Goal: Information Seeking & Learning: Learn about a topic

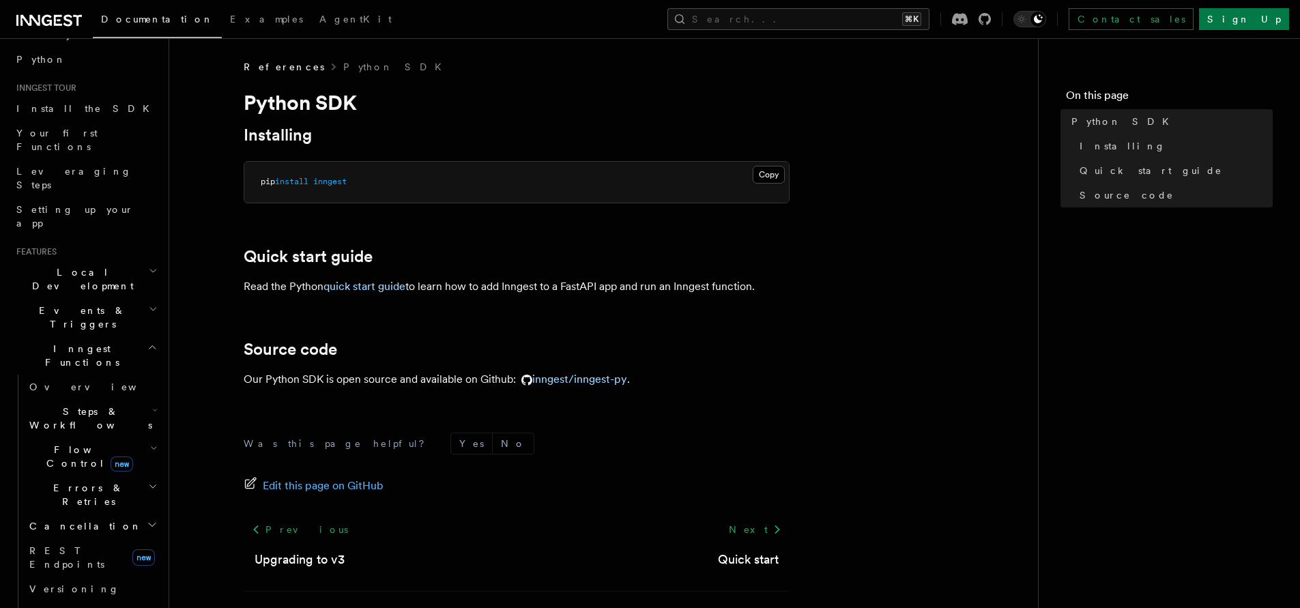
click at [133, 437] on h2 "Flow Control new" at bounding box center [92, 456] width 136 height 38
click at [97, 476] on link "Overview" at bounding box center [99, 488] width 124 height 25
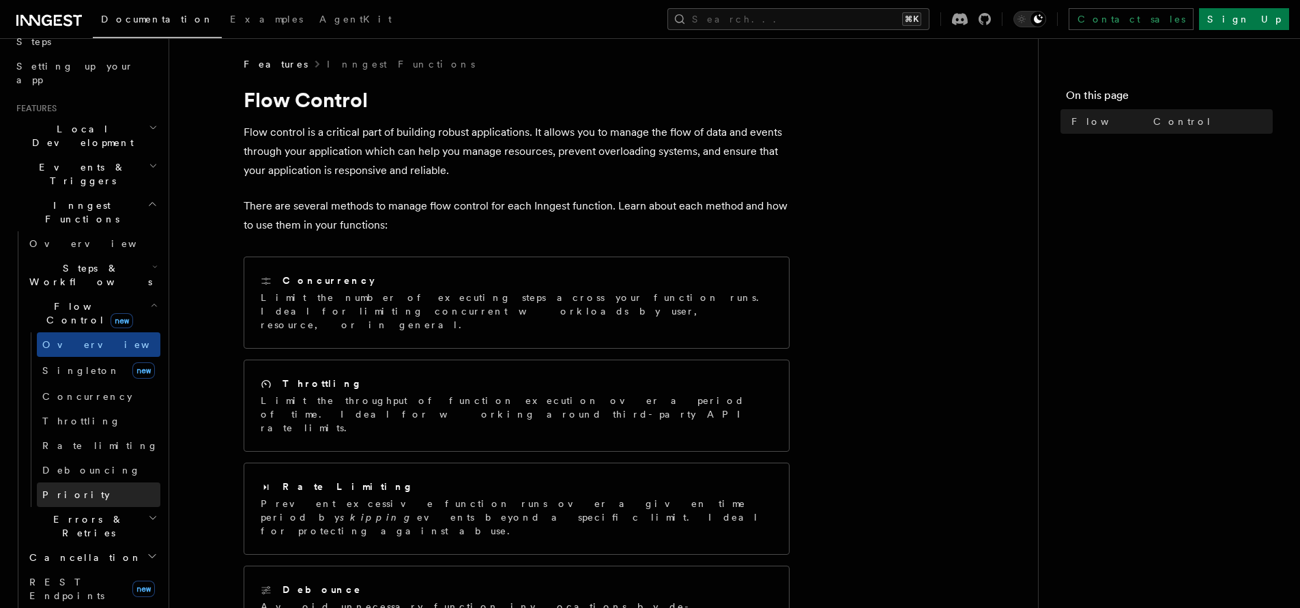
scroll to position [252, 0]
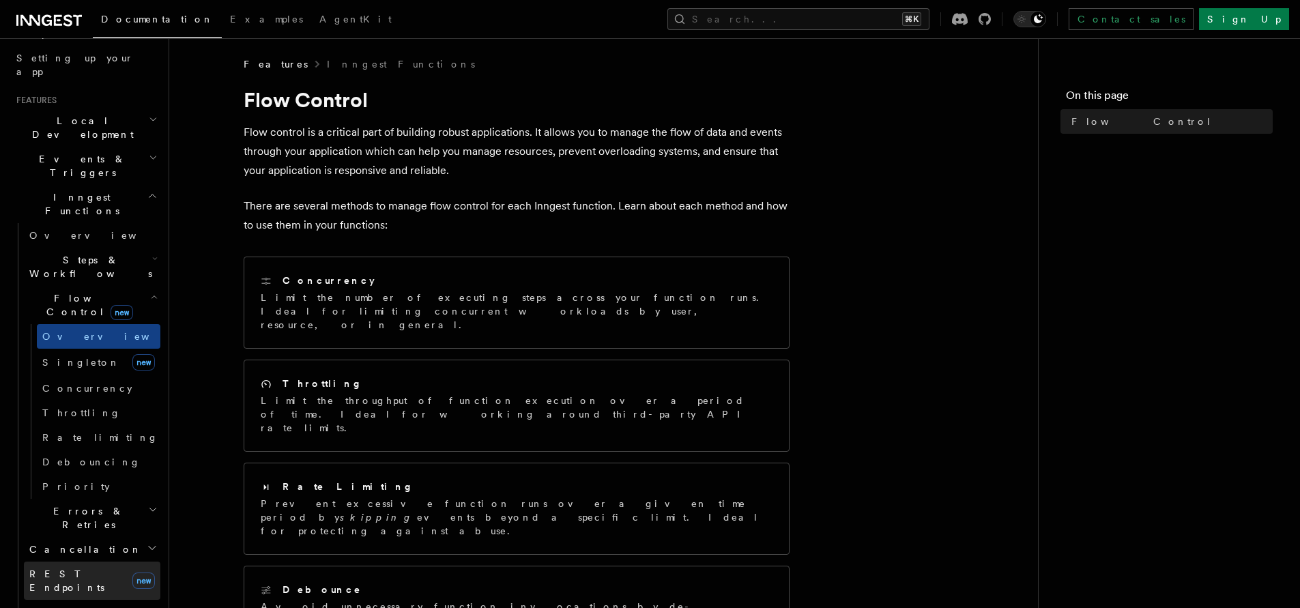
click at [80, 568] on span "REST Endpoints" at bounding box center [66, 580] width 75 height 25
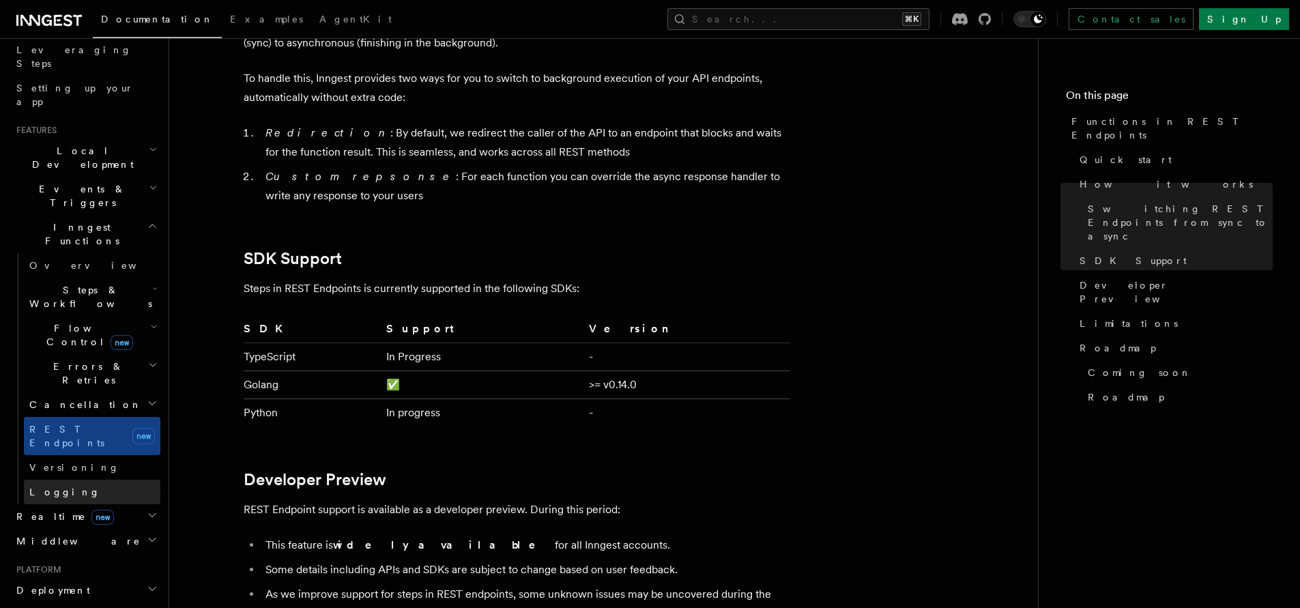
scroll to position [163, 0]
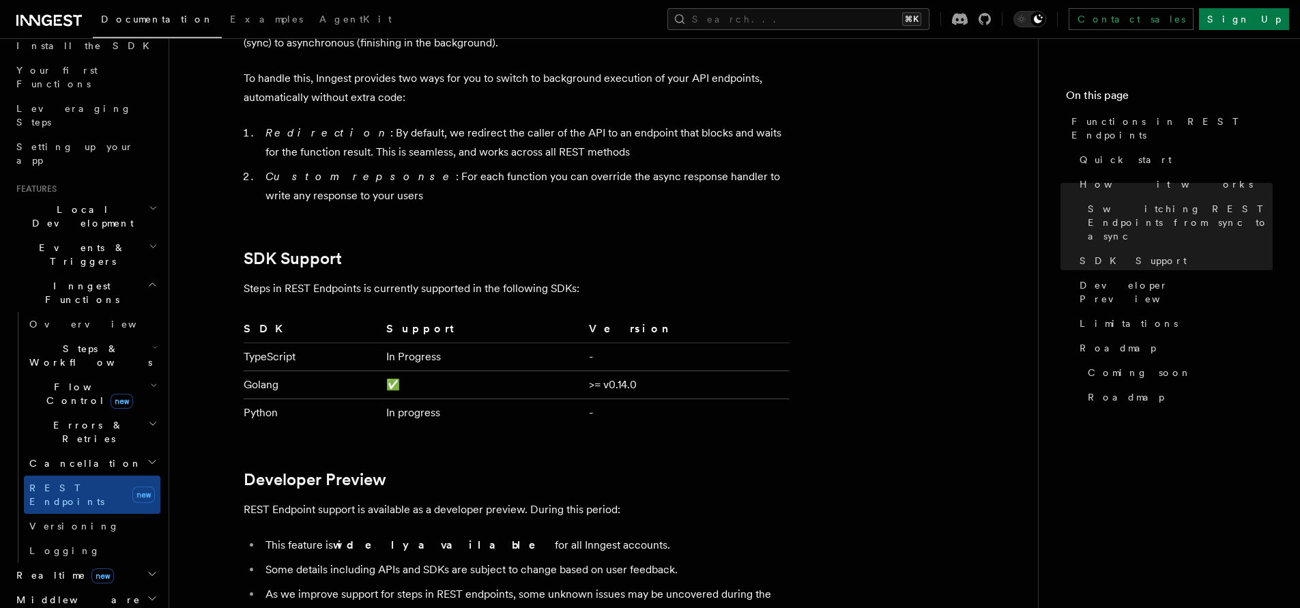
click at [75, 241] on span "Events & Triggers" at bounding box center [80, 254] width 138 height 27
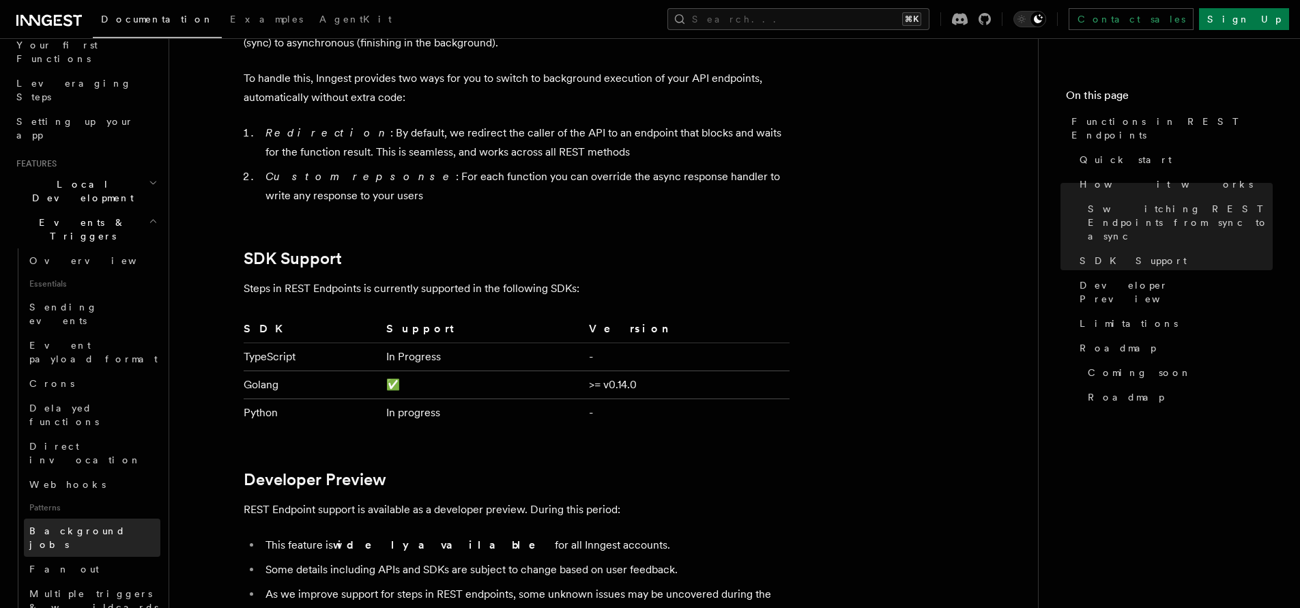
scroll to position [377, 0]
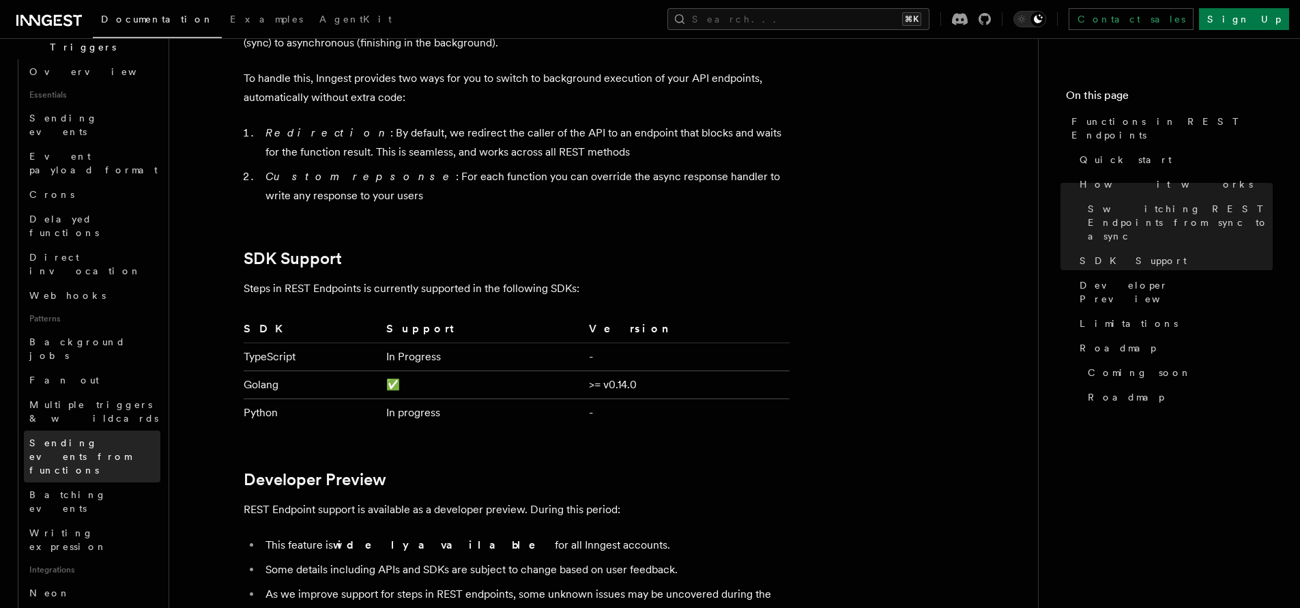
click at [90, 436] on span "Sending events from functions" at bounding box center [94, 456] width 131 height 41
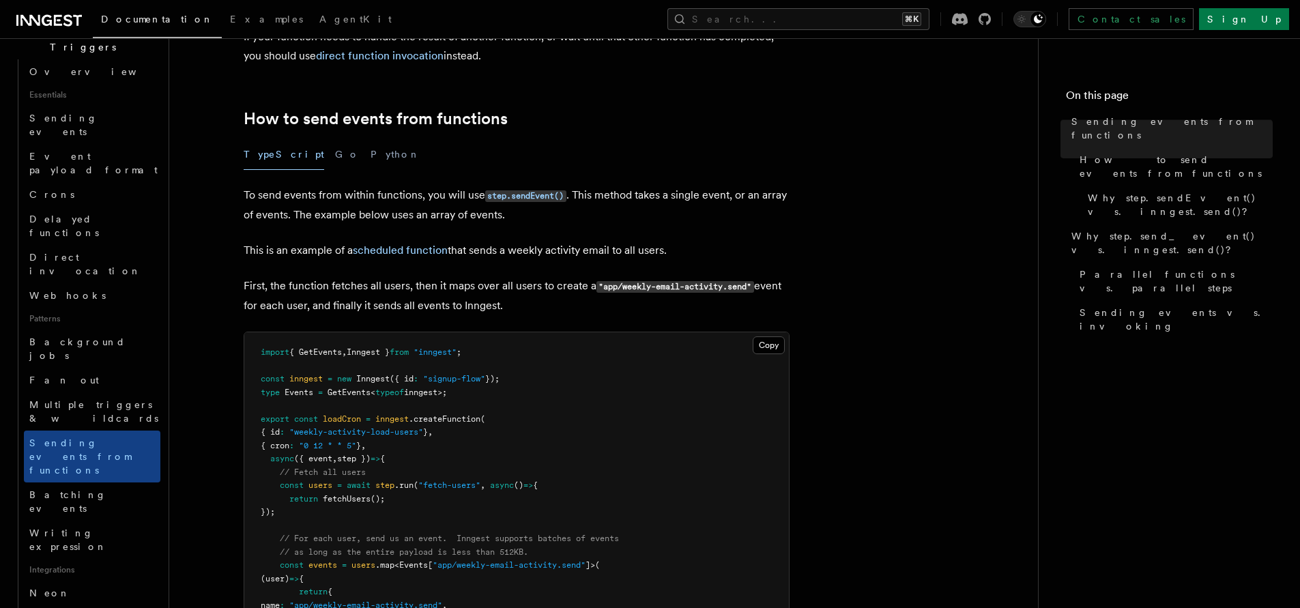
scroll to position [207, 0]
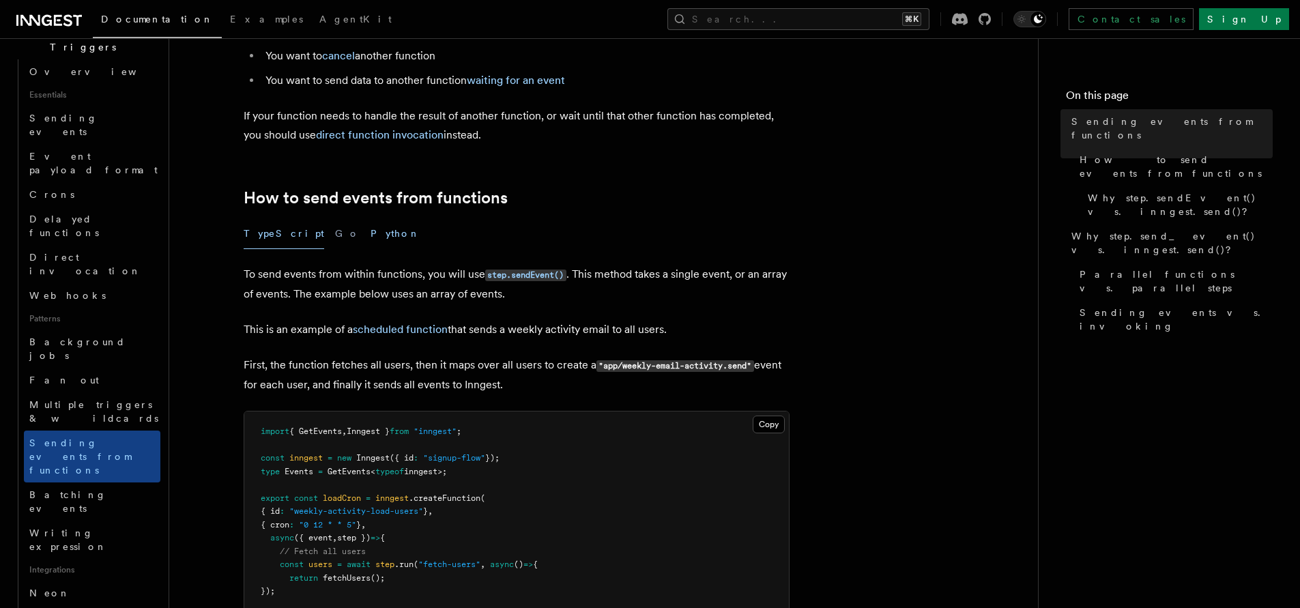
click at [371, 242] on button "Python" at bounding box center [396, 233] width 50 height 31
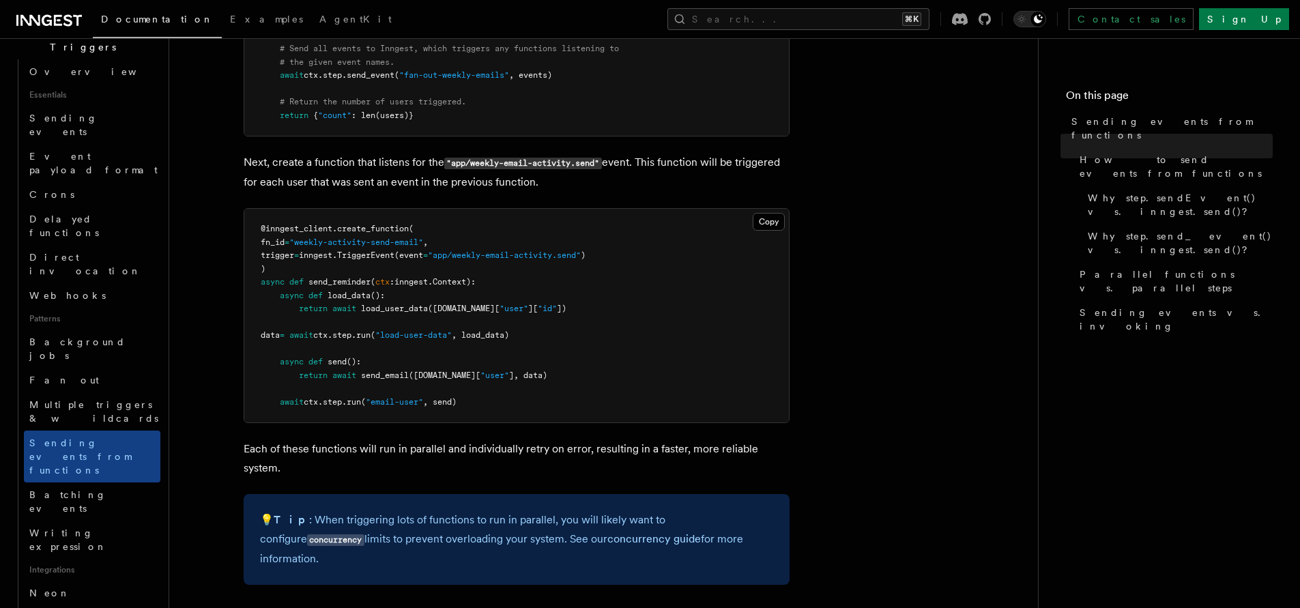
scroll to position [1005, 0]
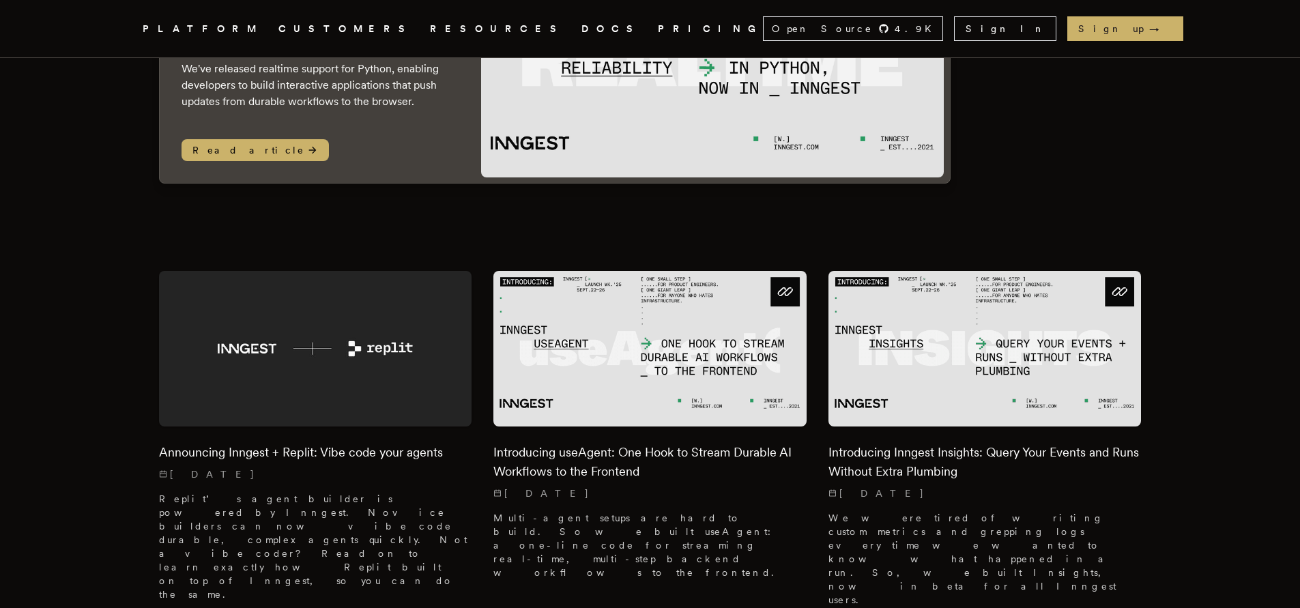
scroll to position [499, 0]
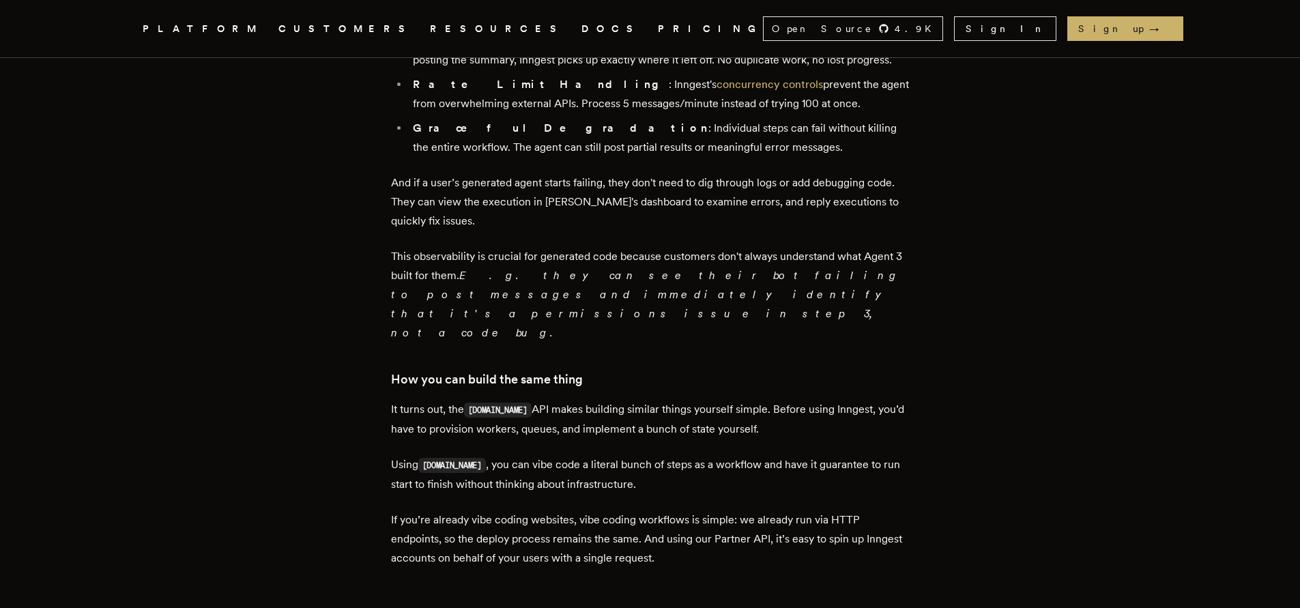
scroll to position [1904, 0]
